Goal: Transaction & Acquisition: Purchase product/service

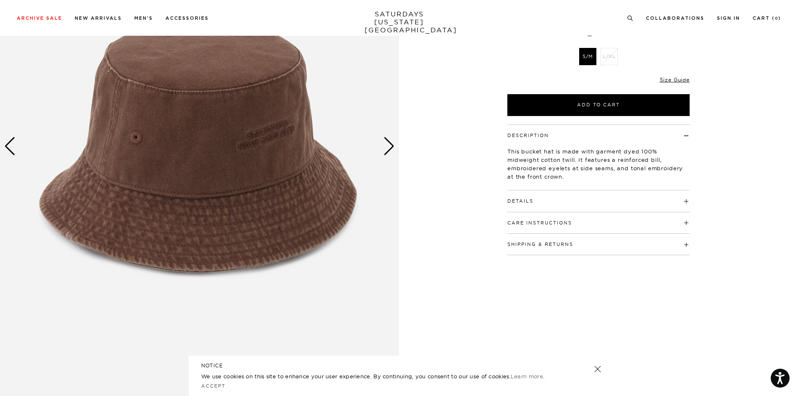
scroll to position [126, 0]
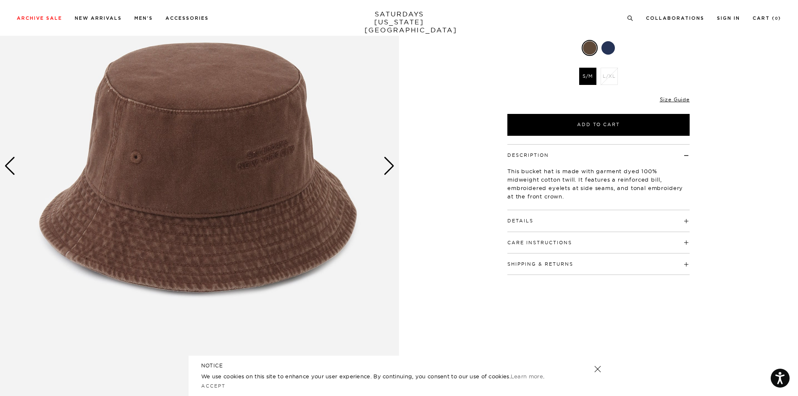
click at [393, 169] on div "Next slide" at bounding box center [389, 166] width 11 height 18
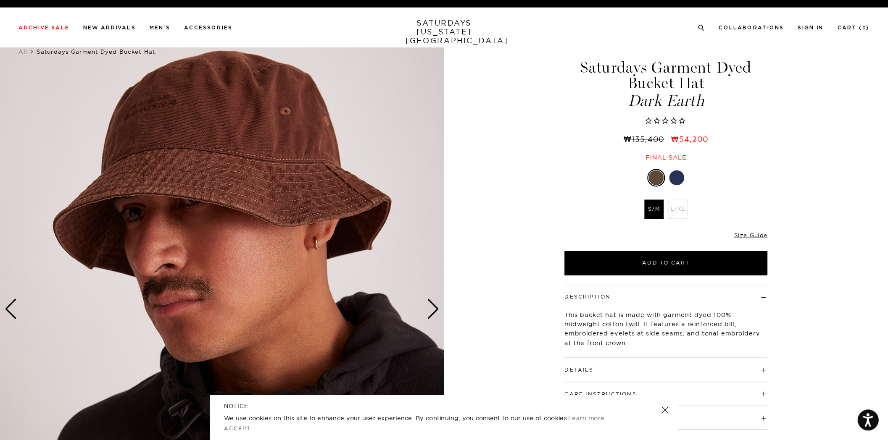
scroll to position [0, 0]
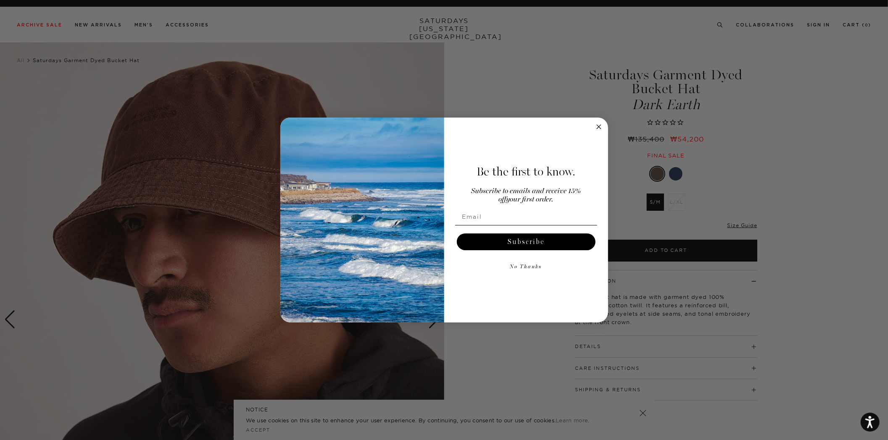
click at [598, 126] on circle "Close dialog" at bounding box center [599, 127] width 10 height 10
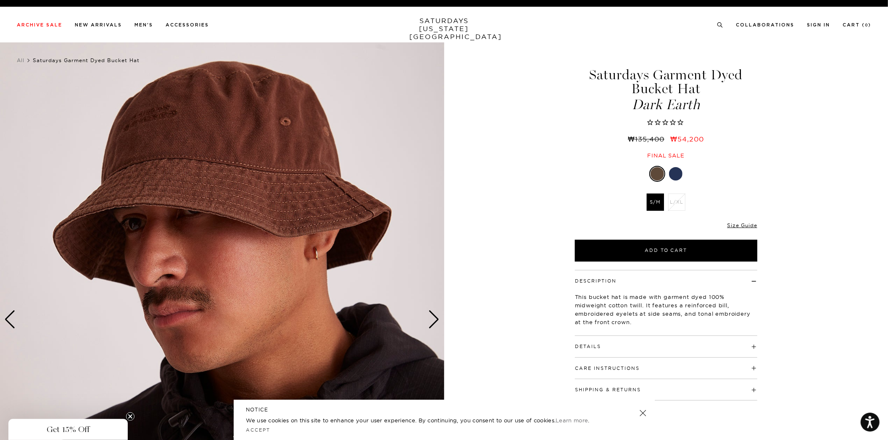
click at [442, 321] on img at bounding box center [222, 319] width 444 height 555
click at [431, 323] on div "Next slide" at bounding box center [433, 319] width 11 height 18
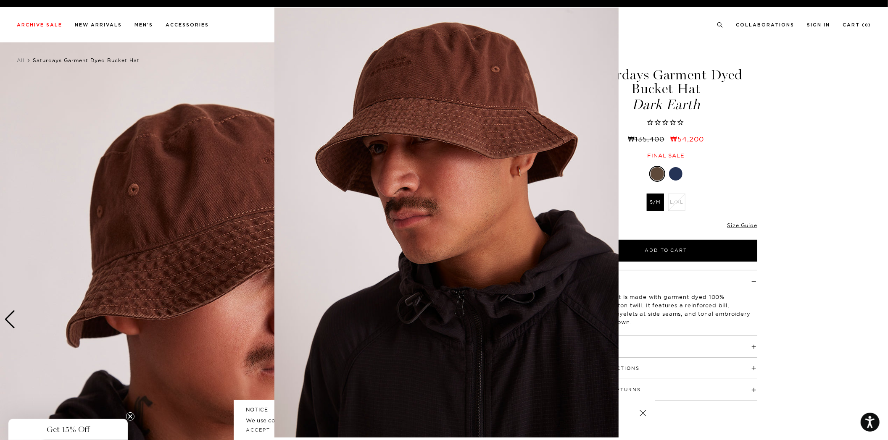
click at [540, 112] on img at bounding box center [446, 223] width 344 height 430
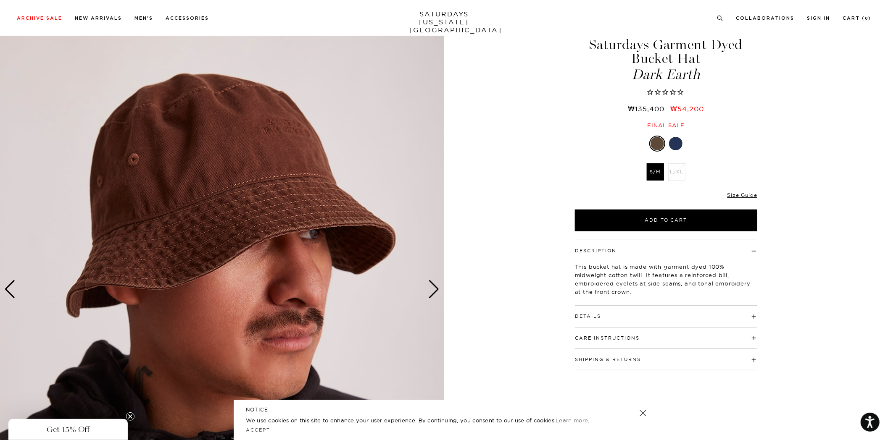
scroll to position [47, 0]
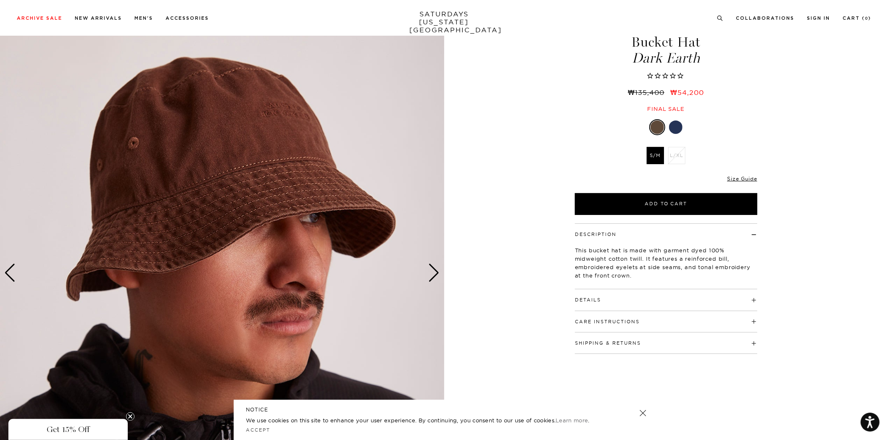
click at [8, 267] on div "Previous slide" at bounding box center [9, 273] width 11 height 18
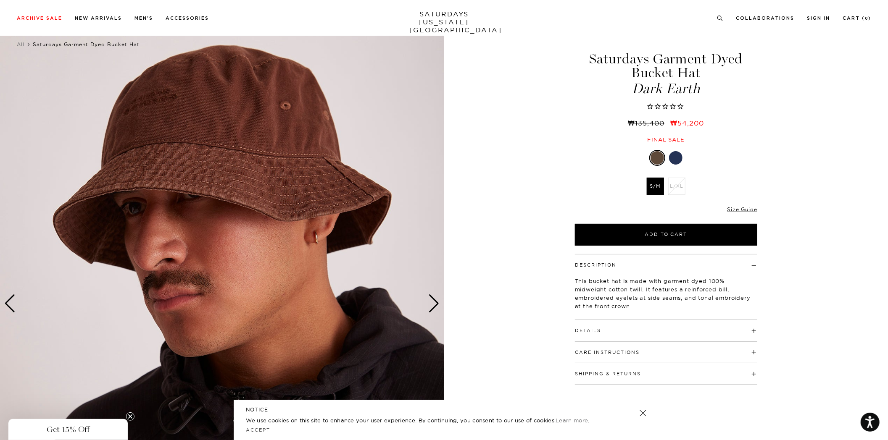
scroll to position [0, 0]
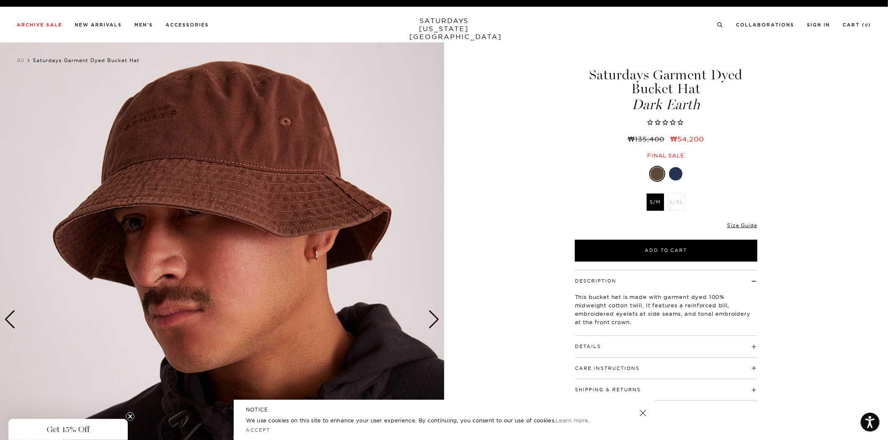
click at [438, 311] on div "Next slide" at bounding box center [433, 319] width 11 height 18
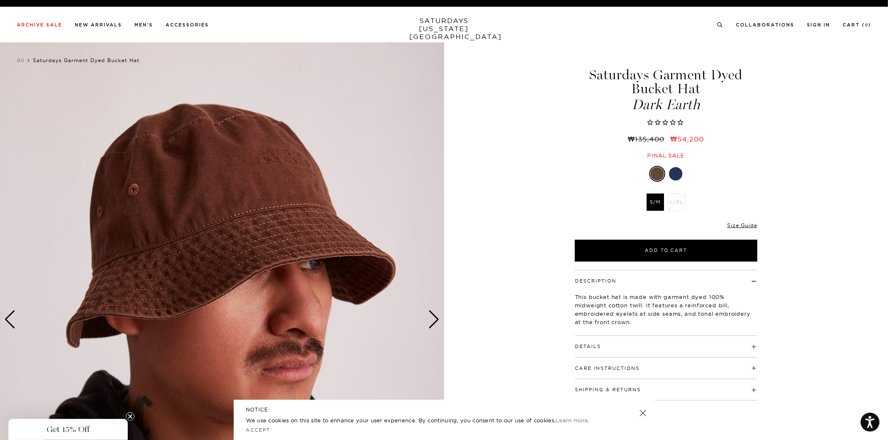
click at [438, 311] on div "Next slide" at bounding box center [433, 319] width 11 height 18
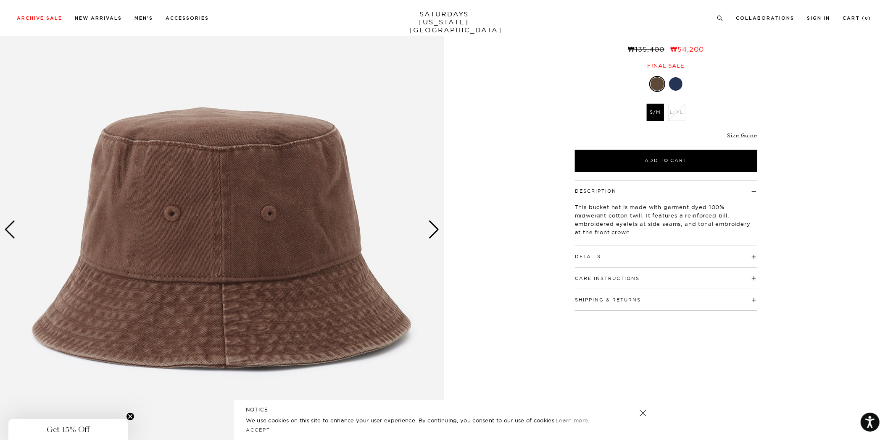
scroll to position [93, 0]
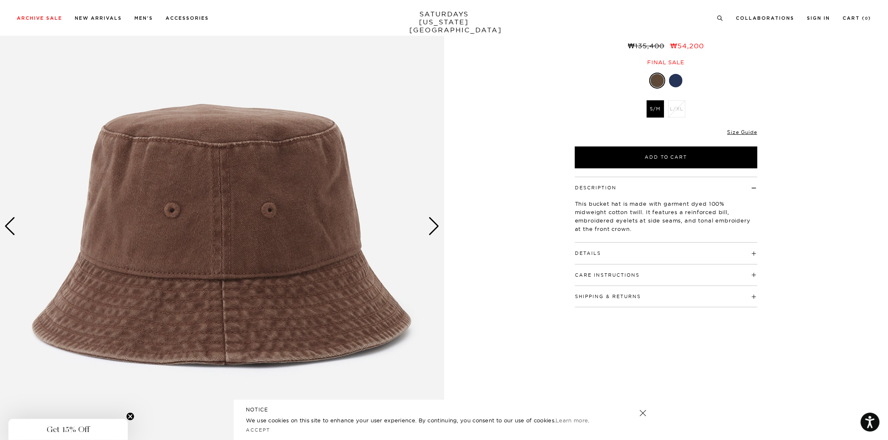
click at [10, 228] on div "Previous slide" at bounding box center [9, 226] width 11 height 18
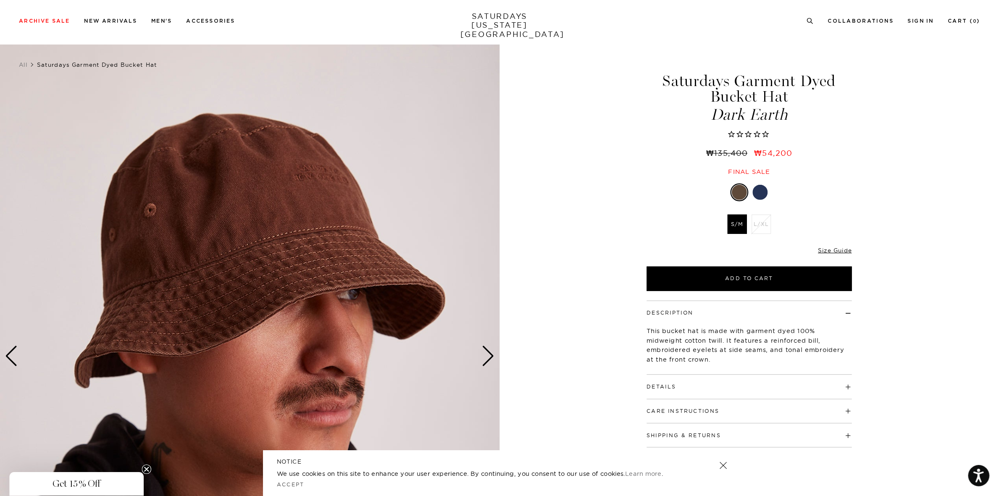
scroll to position [0, 0]
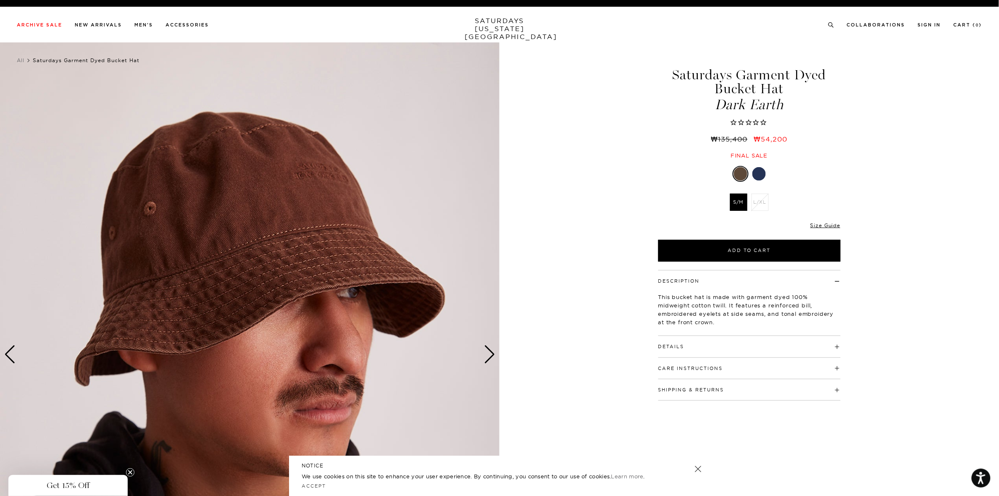
click at [488, 355] on div "Next slide" at bounding box center [489, 354] width 11 height 18
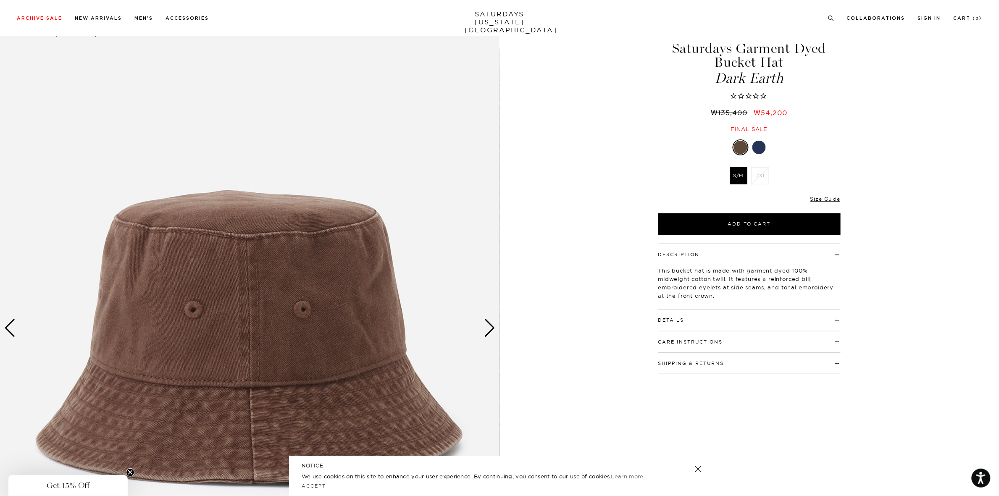
scroll to position [53, 0]
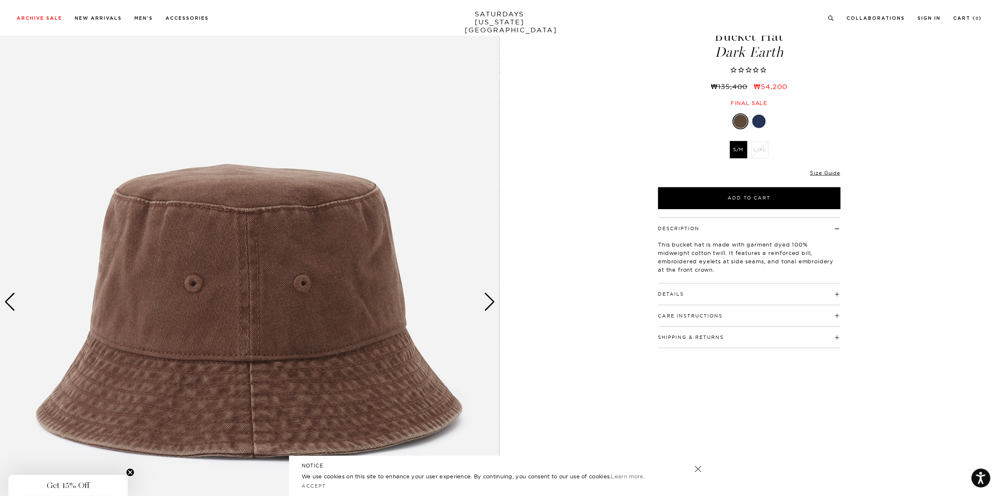
click at [486, 305] on div "Next slide" at bounding box center [489, 302] width 11 height 18
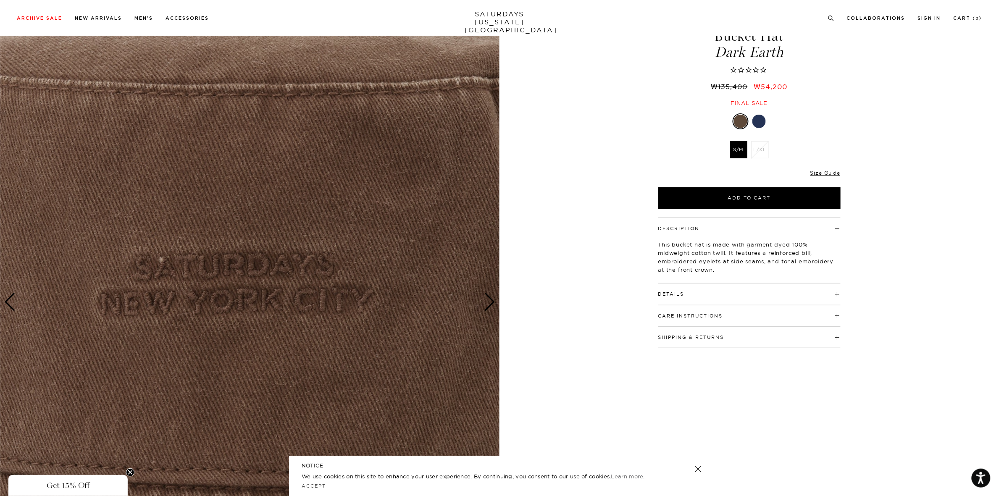
click at [9, 301] on div "Previous slide" at bounding box center [9, 302] width 11 height 18
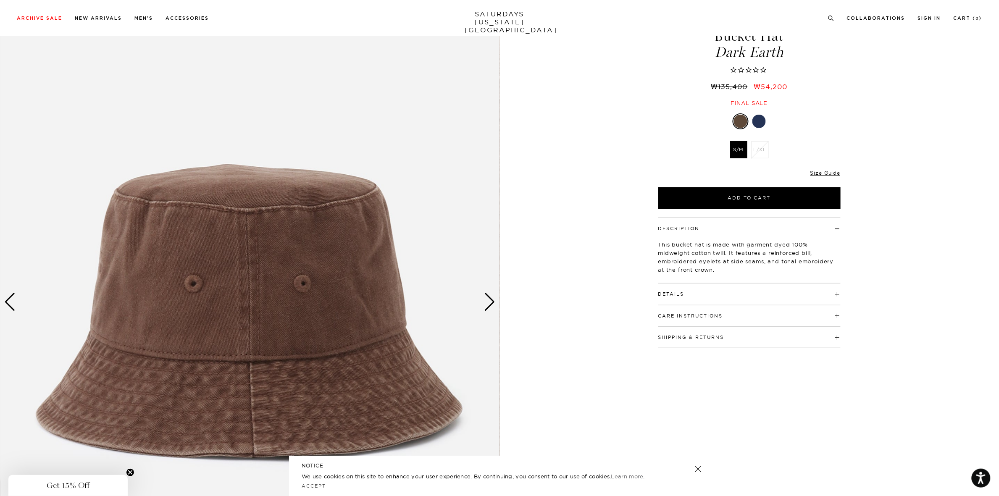
click at [484, 301] on div "Next slide" at bounding box center [489, 302] width 11 height 18
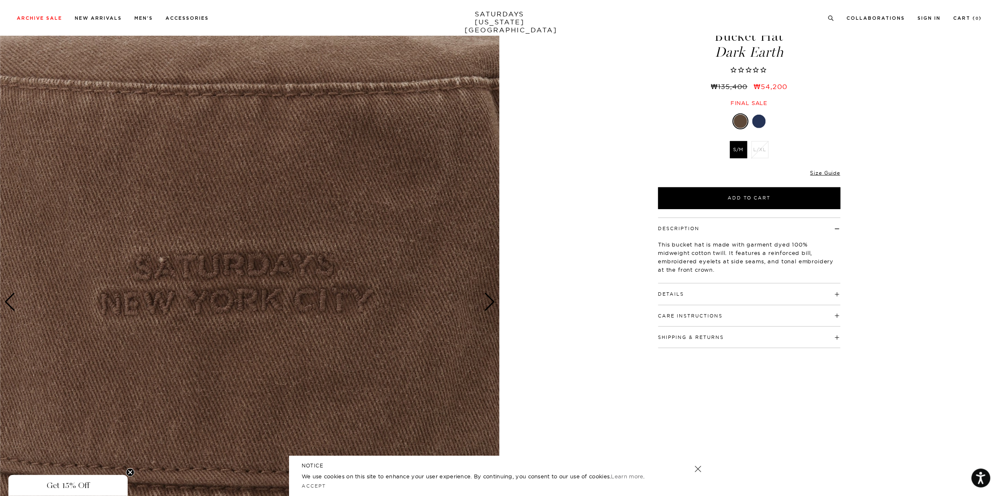
click at [487, 300] on div "Next slide" at bounding box center [489, 302] width 11 height 18
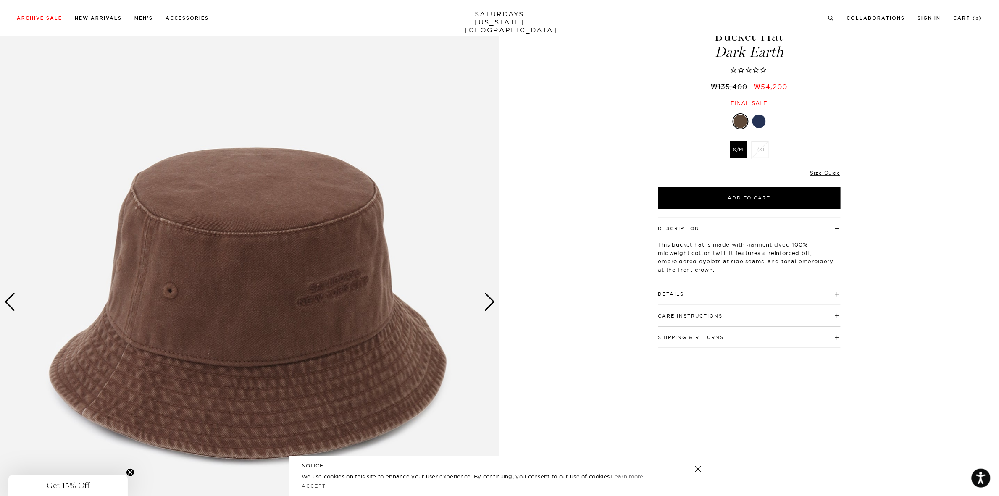
scroll to position [105, 0]
